Goal: Task Accomplishment & Management: Use online tool/utility

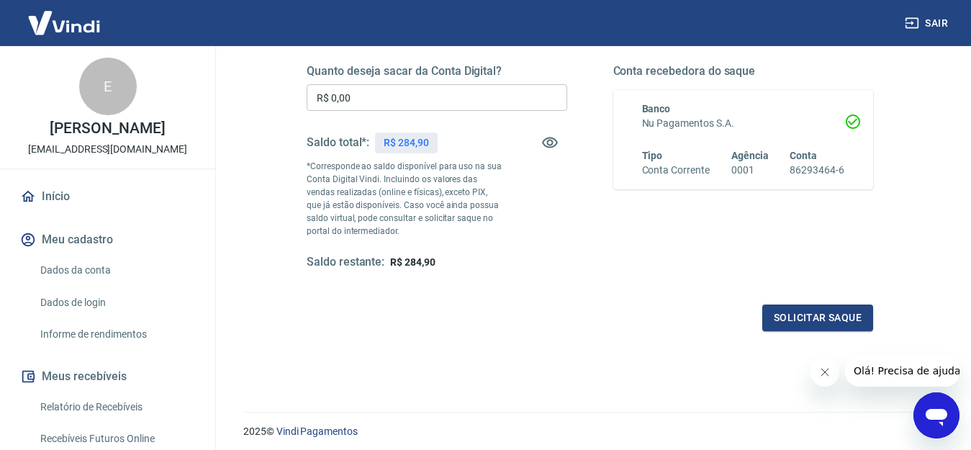
scroll to position [275, 0]
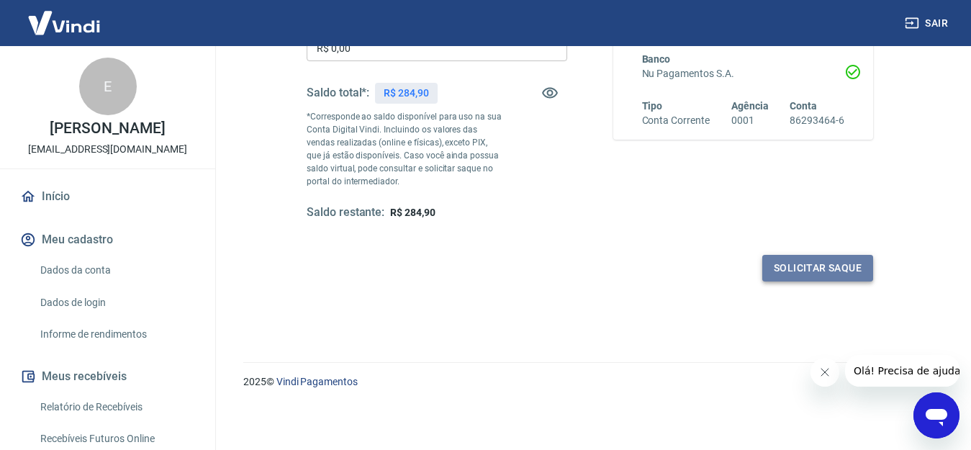
click at [798, 274] on button "Solicitar saque" at bounding box center [818, 268] width 111 height 27
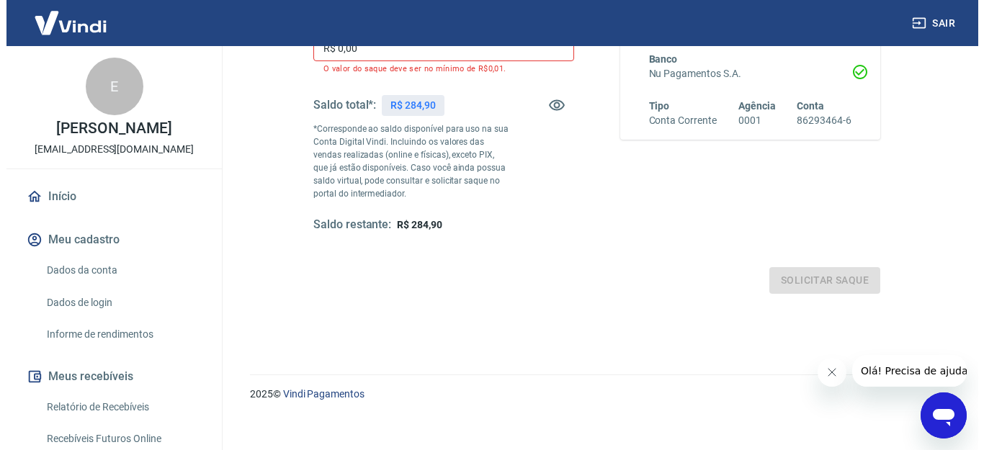
scroll to position [203, 0]
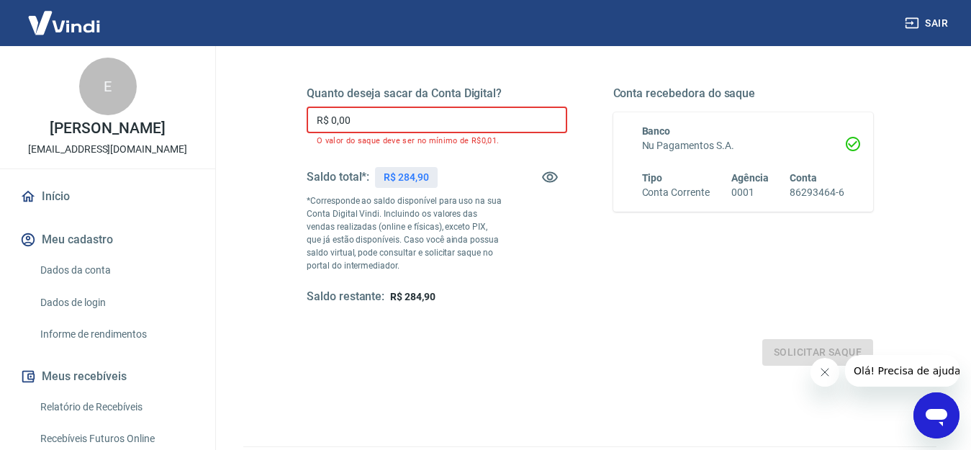
drag, startPoint x: 366, startPoint y: 117, endPoint x: 328, endPoint y: 120, distance: 38.3
click at [328, 120] on input "R$ 0,00" at bounding box center [437, 120] width 261 height 27
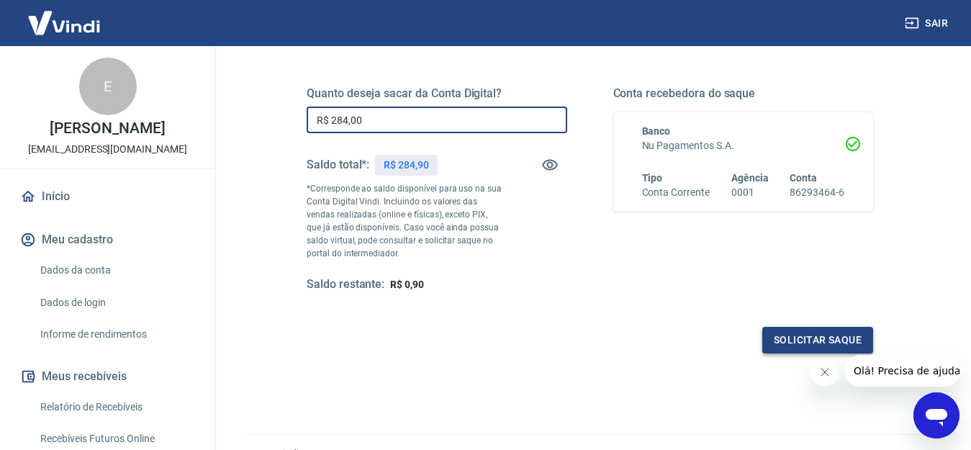
type input "R$ 284,00"
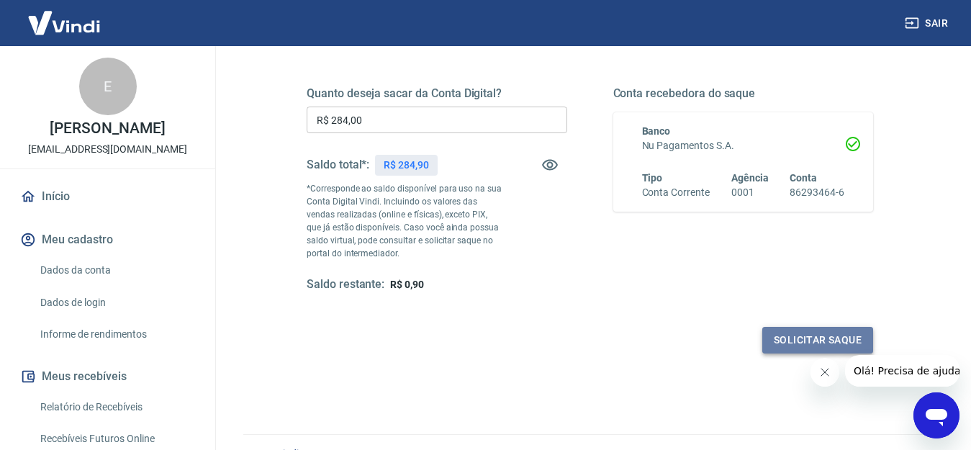
click at [796, 341] on button "Solicitar saque" at bounding box center [818, 340] width 111 height 27
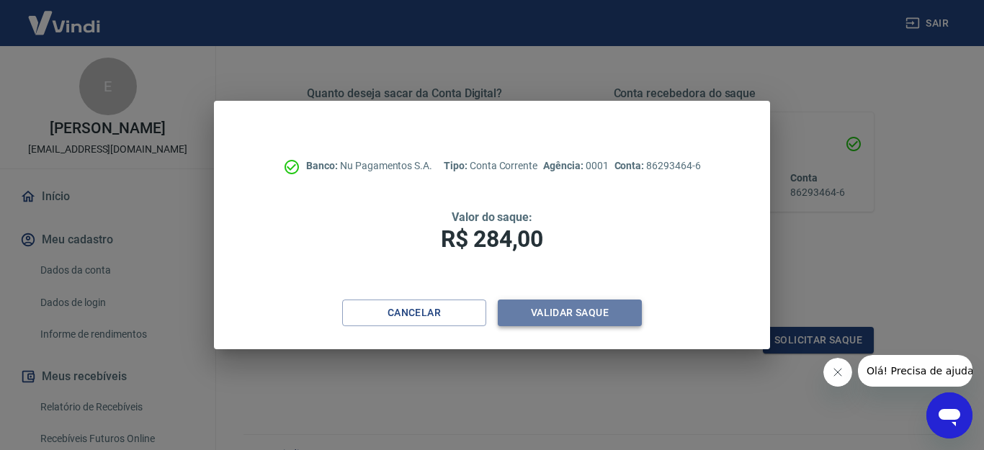
click at [572, 317] on button "Validar saque" at bounding box center [570, 313] width 144 height 27
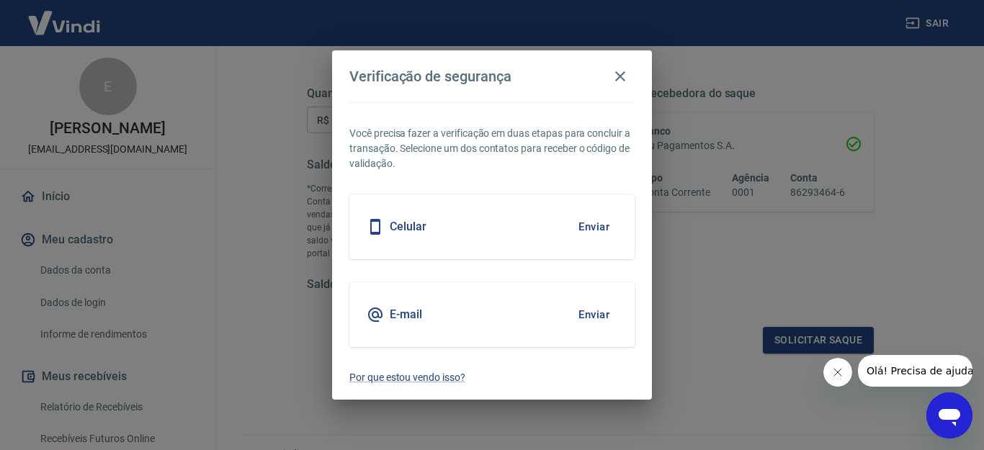
click at [441, 315] on div "E-mail Enviar" at bounding box center [491, 314] width 285 height 65
click at [588, 313] on button "Enviar" at bounding box center [593, 315] width 47 height 30
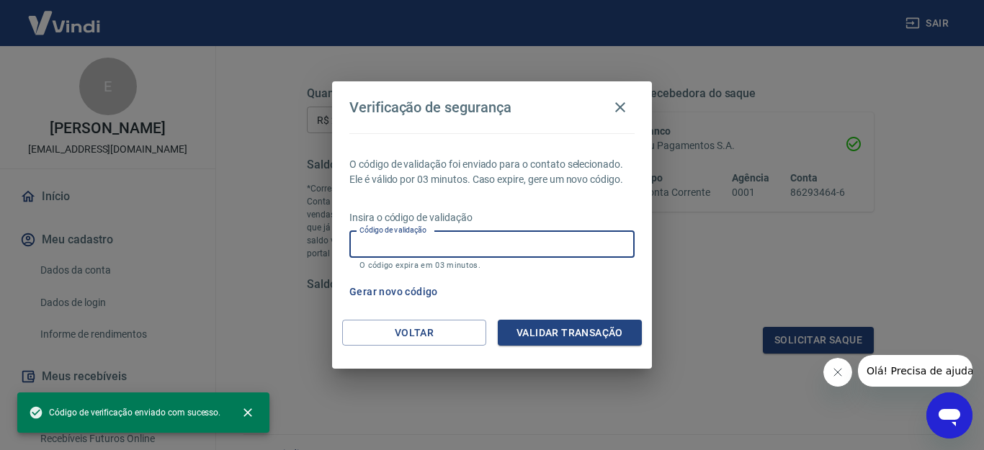
click at [389, 247] on input "Código de validação" at bounding box center [491, 244] width 285 height 27
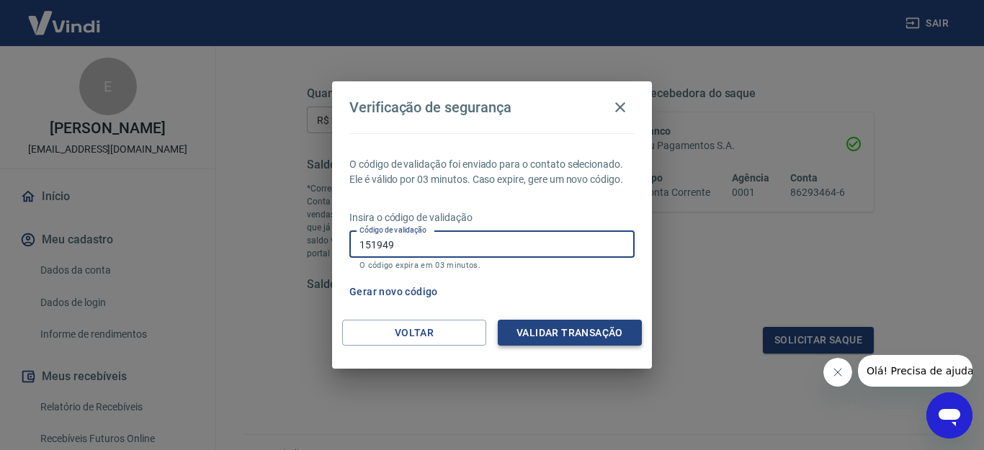
type input "151949"
click at [590, 330] on button "Validar transação" at bounding box center [570, 333] width 144 height 27
